Goal: Communication & Community: Ask a question

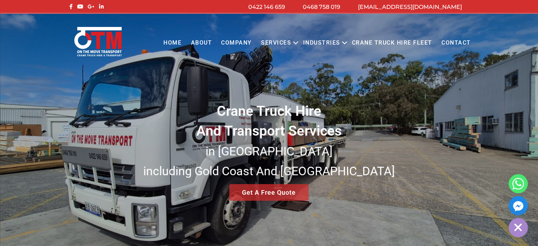
click at [464, 41] on link "Contact" at bounding box center [456, 42] width 39 height 19
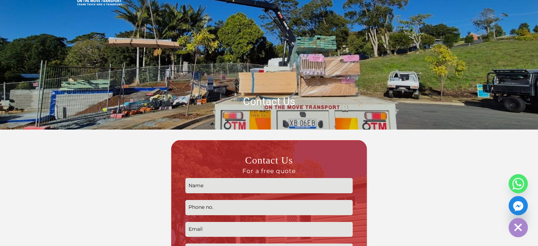
scroll to position [106, 0]
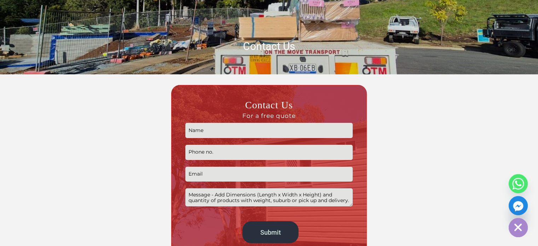
click at [241, 133] on input "Contact form" at bounding box center [268, 130] width 167 height 15
type input "[PERSON_NAME]"
type input "0449598723"
type input "[EMAIL_ADDRESS][DOMAIN_NAME]"
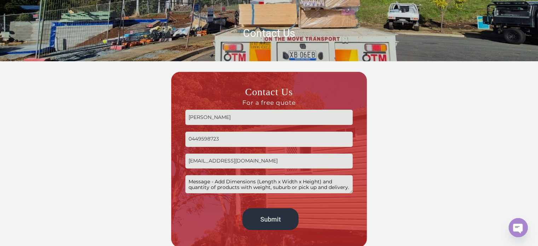
scroll to position [141, 0]
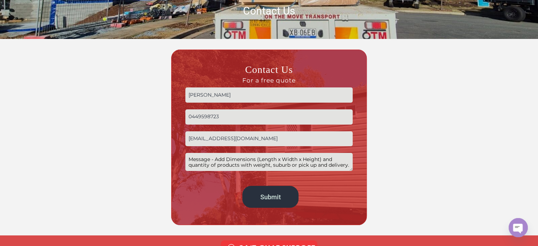
type input "[PERSON_NAME]"
click at [207, 160] on textarea "Contact form" at bounding box center [268, 162] width 167 height 18
paste textarea "Hi, We are supplying prefabricated granny flat in [GEOGRAPHIC_DATA]. One of the…"
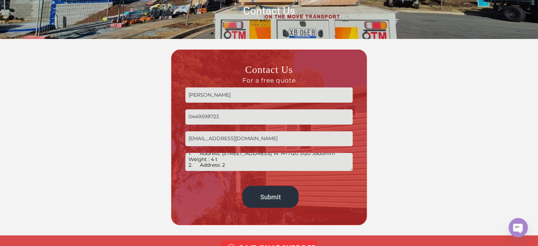
type textarea "Hi, We are supplying prefabricated granny flat in [GEOGRAPHIC_DATA]. One of the…"
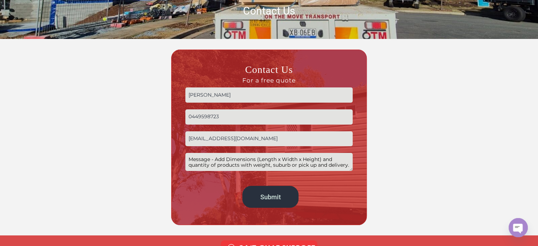
scroll to position [0, 0]
paste textarea "Hi, We are supplying prefabricated granny flat in [GEOGRAPHIC_DATA]. One of the…"
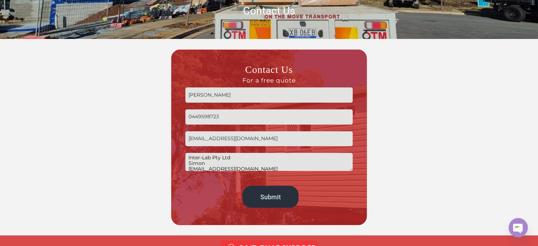
scroll to position [110, 0]
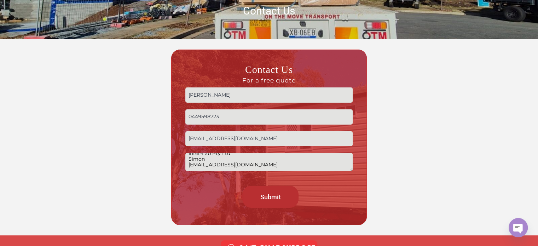
type textarea "Hi, We are supplying prefabricated granny flat in [GEOGRAPHIC_DATA]. One of the…"
click at [259, 195] on input "Submit" at bounding box center [270, 197] width 56 height 22
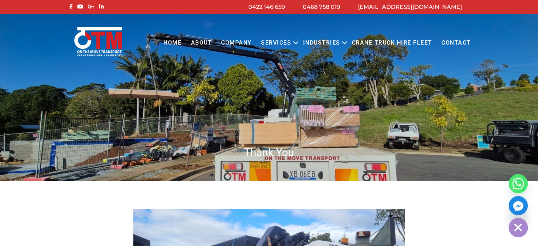
scroll to position [141, 0]
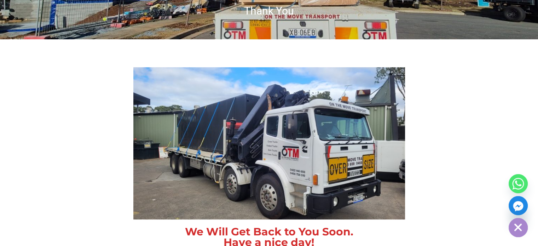
click at [53, 134] on section "We Will Get Back to You Soon. Have a nice day!" at bounding box center [269, 157] width 538 height 237
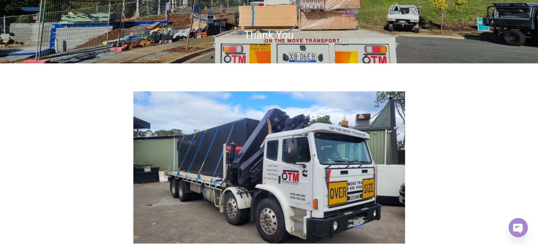
scroll to position [0, 0]
